Goal: Navigation & Orientation: Understand site structure

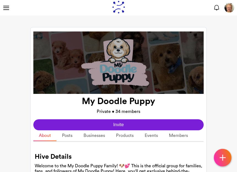
click at [69, 135] on link "Posts" at bounding box center [66, 135] width 21 height 11
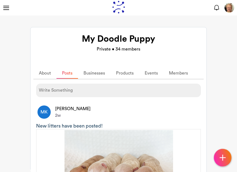
click at [185, 69] on link "Members" at bounding box center [178, 73] width 30 height 11
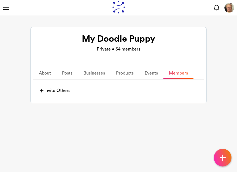
click at [153, 73] on link "Events" at bounding box center [151, 73] width 24 height 11
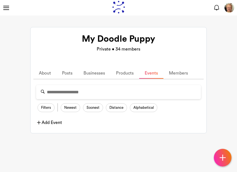
click at [45, 73] on link "About" at bounding box center [44, 73] width 23 height 11
